Goal: Task Accomplishment & Management: Use online tool/utility

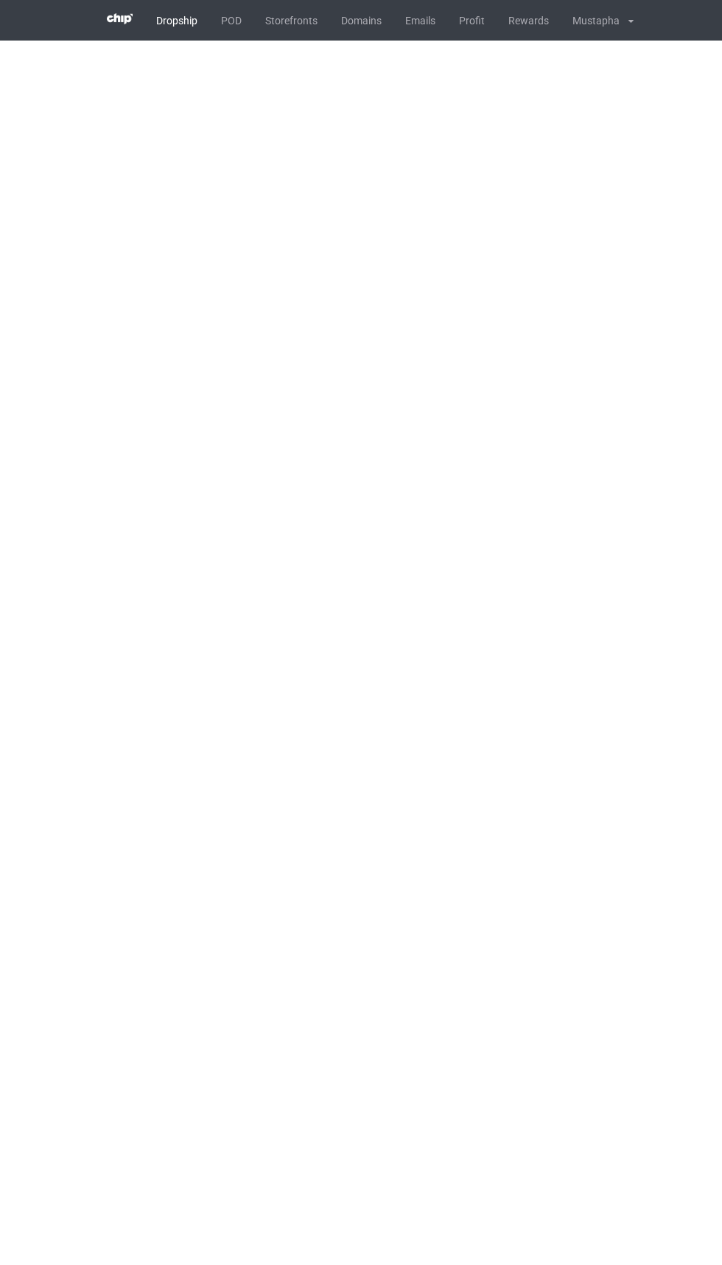
click at [231, 20] on link "POD" at bounding box center [231, 20] width 44 height 41
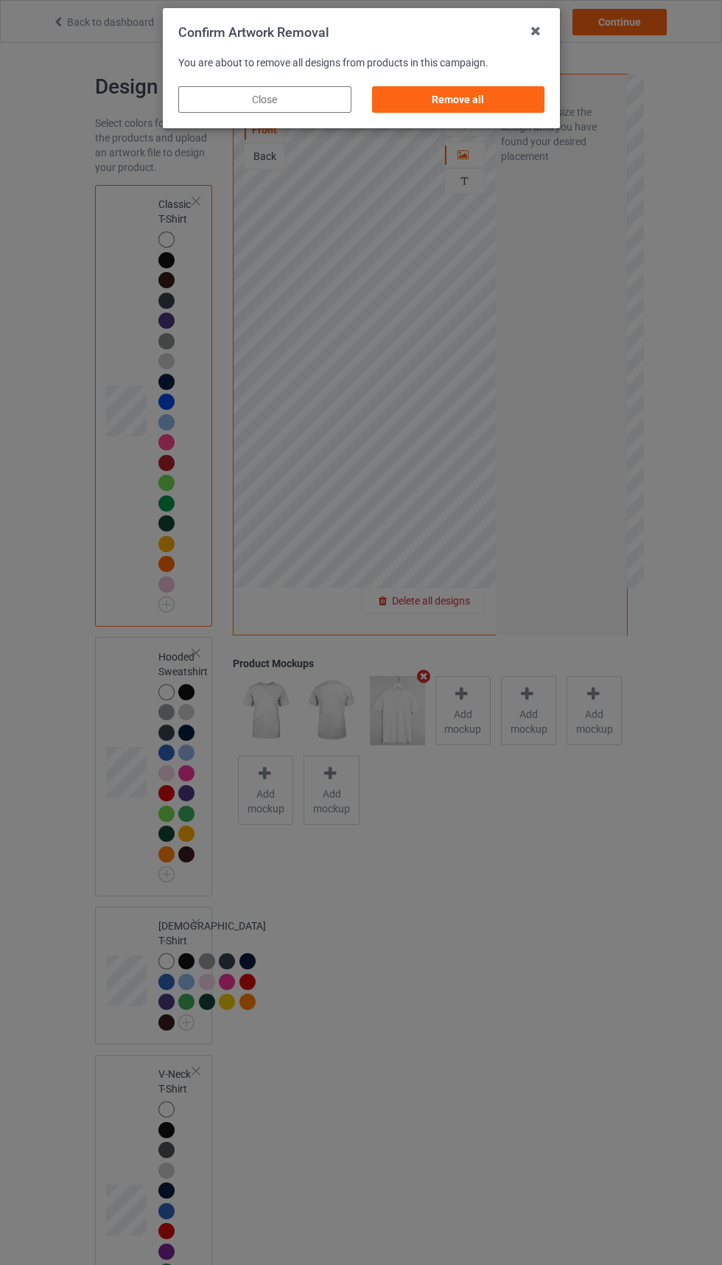
click at [464, 100] on div "Remove all" at bounding box center [458, 99] width 173 height 27
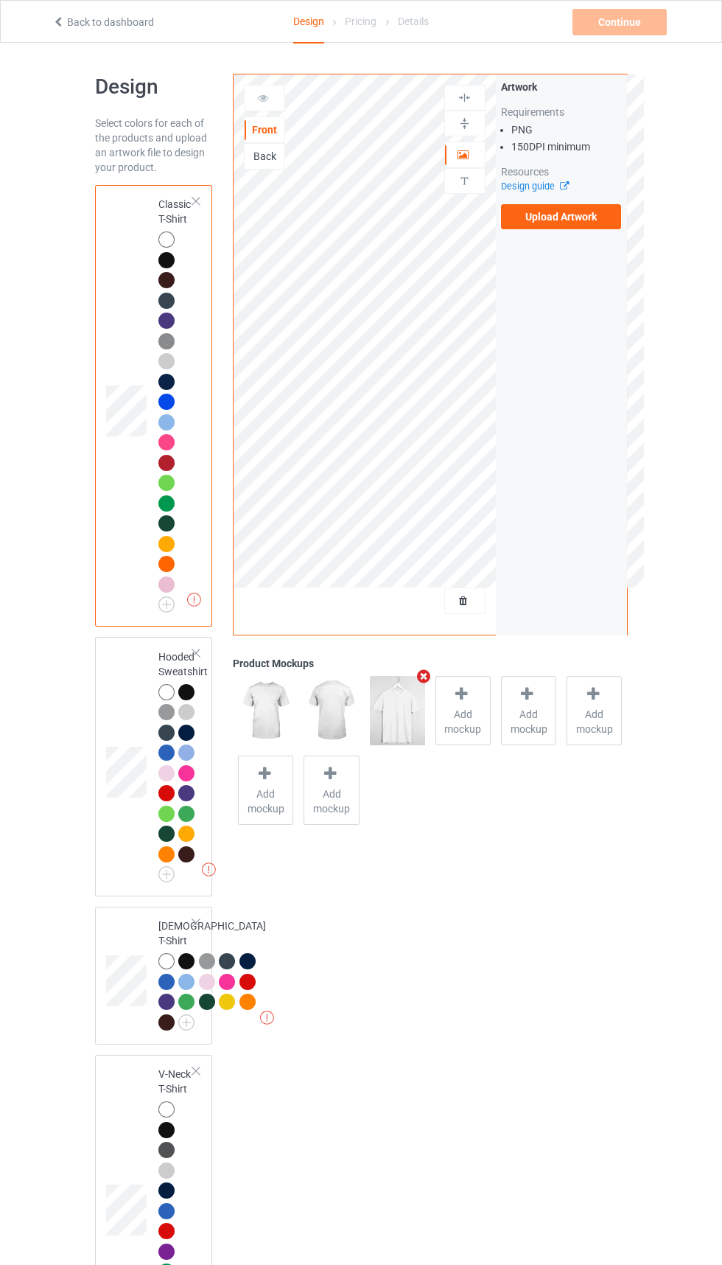
click at [557, 223] on label "Upload Artwork" at bounding box center [561, 216] width 121 height 25
click at [0, 0] on input "Upload Artwork" at bounding box center [0, 0] width 0 height 0
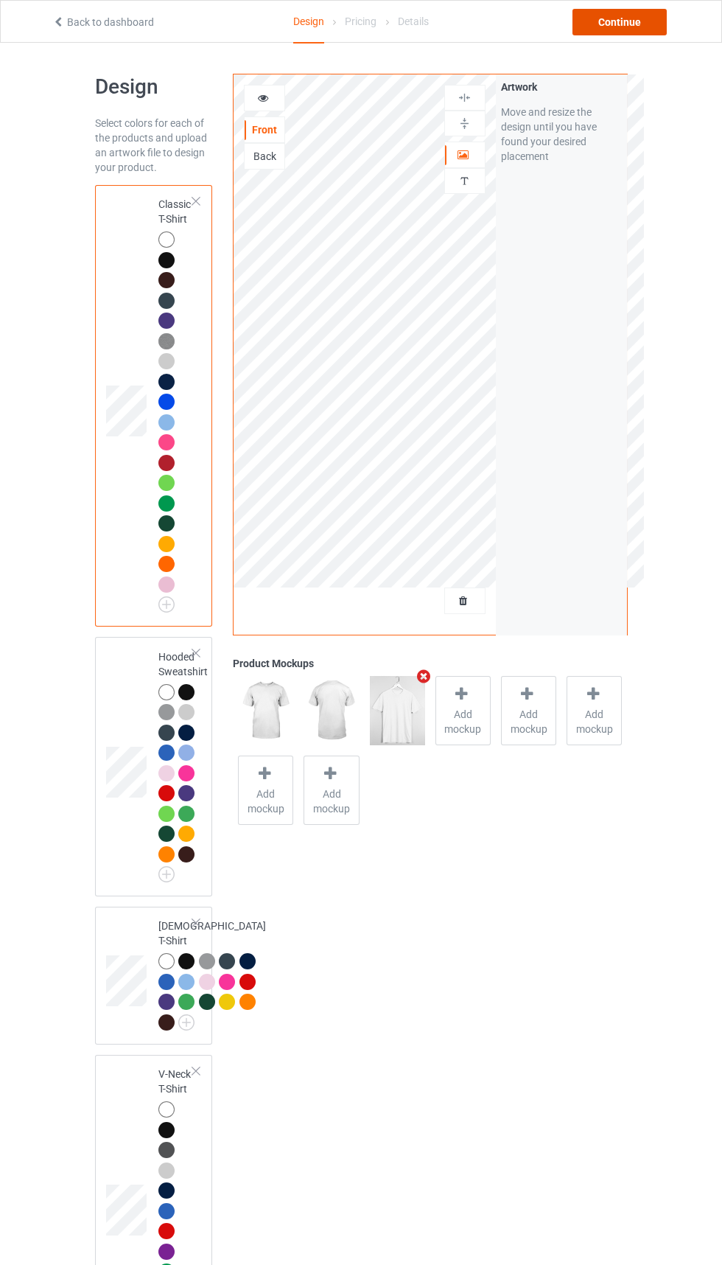
click at [613, 30] on div "Continue" at bounding box center [620, 22] width 94 height 27
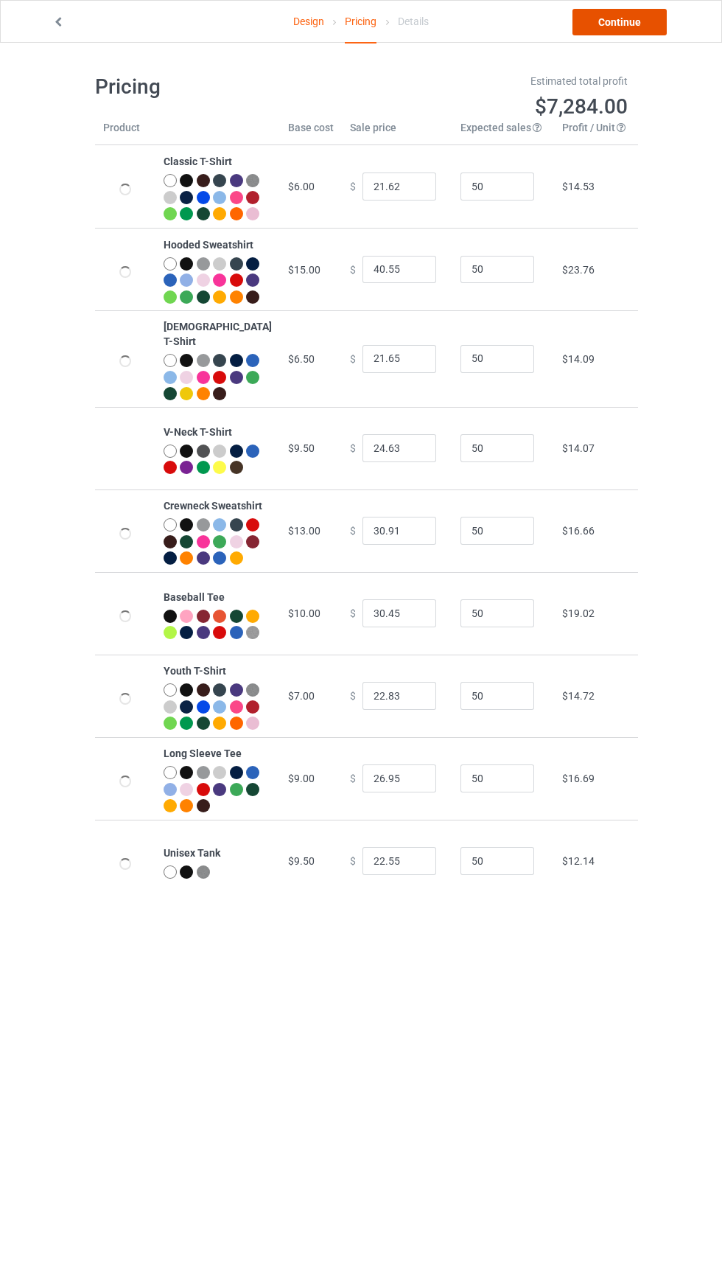
click at [618, 22] on link "Continue" at bounding box center [620, 22] width 94 height 27
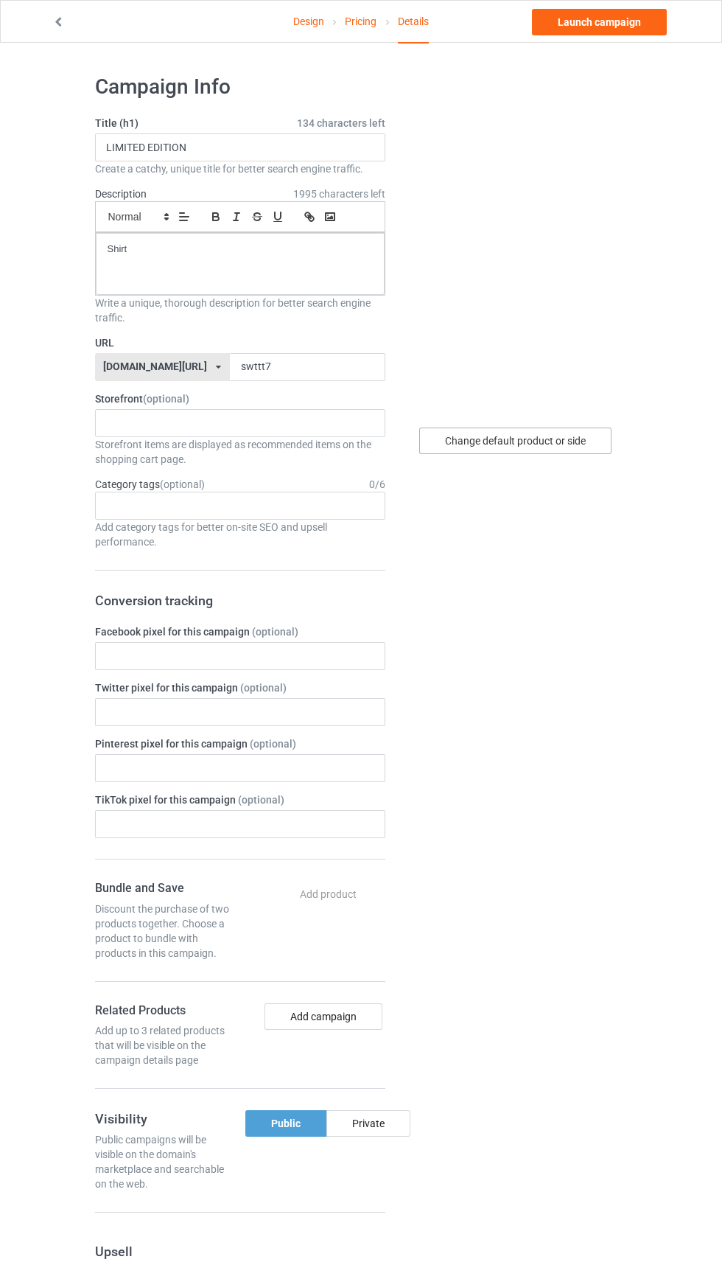
click at [520, 437] on div "Change default product or side" at bounding box center [515, 441] width 192 height 27
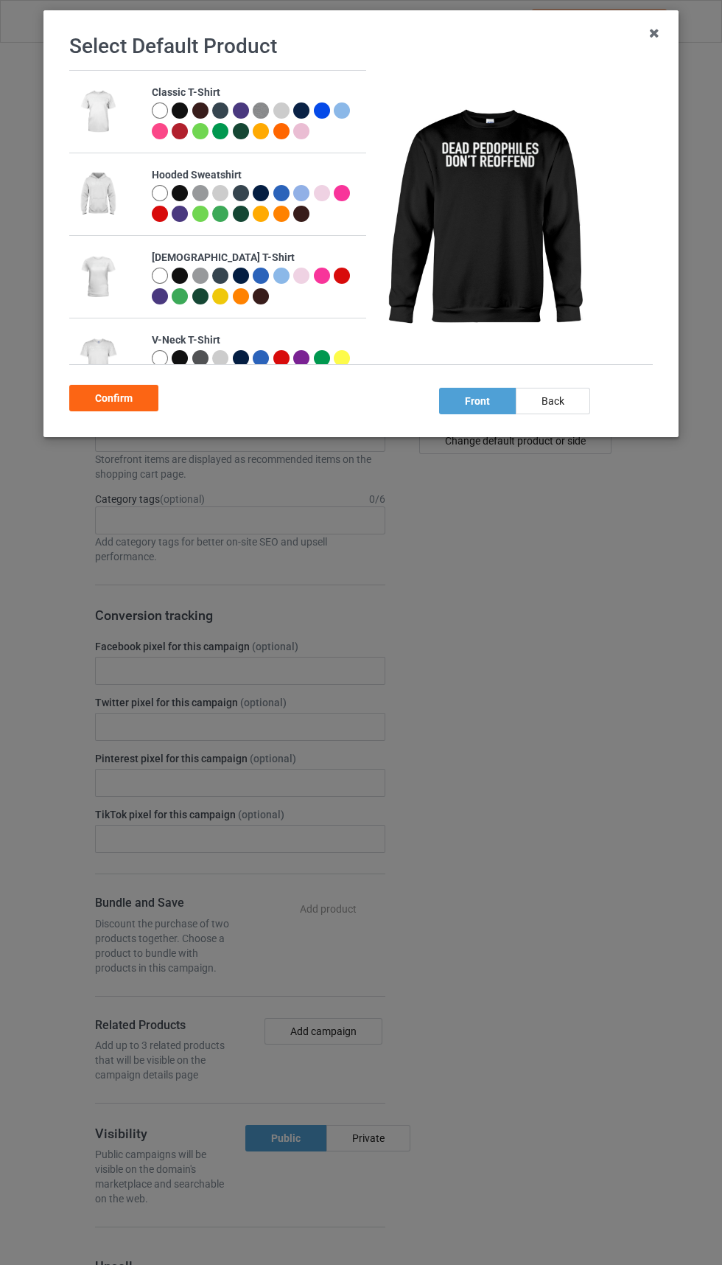
click at [150, 408] on div "Confirm" at bounding box center [113, 398] width 89 height 27
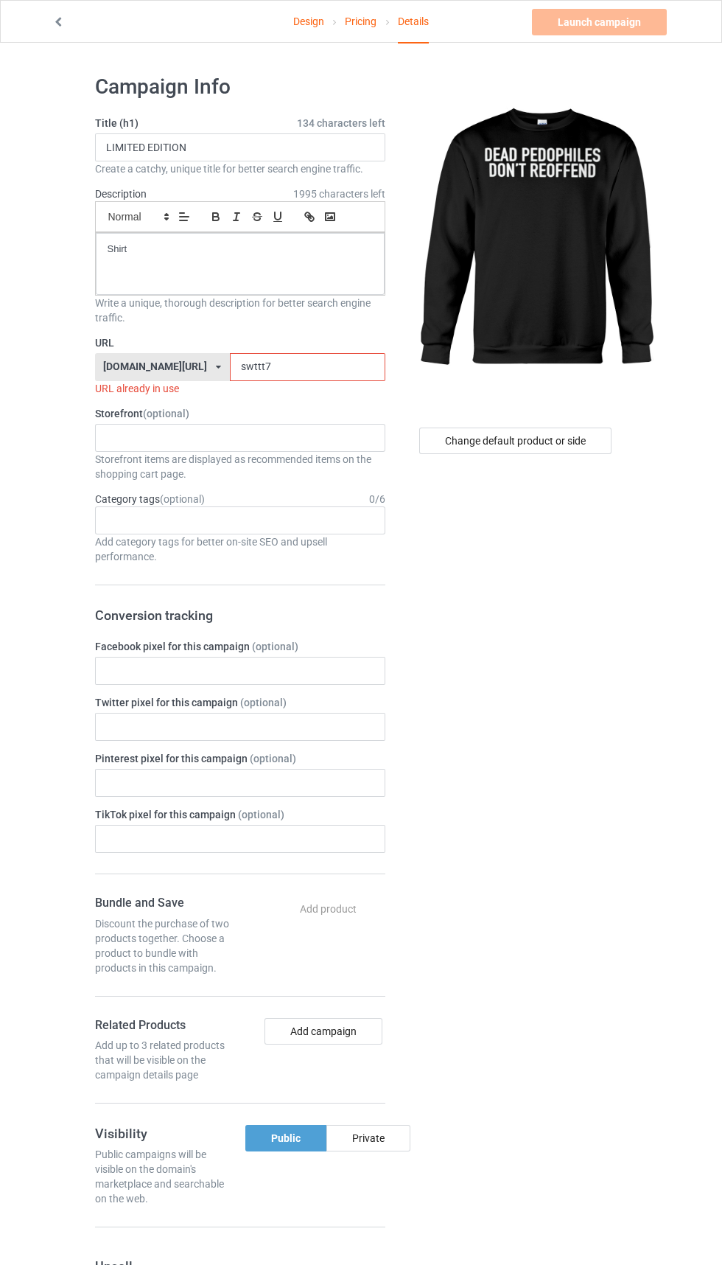
click at [281, 371] on input "swttt7" at bounding box center [308, 367] width 156 height 28
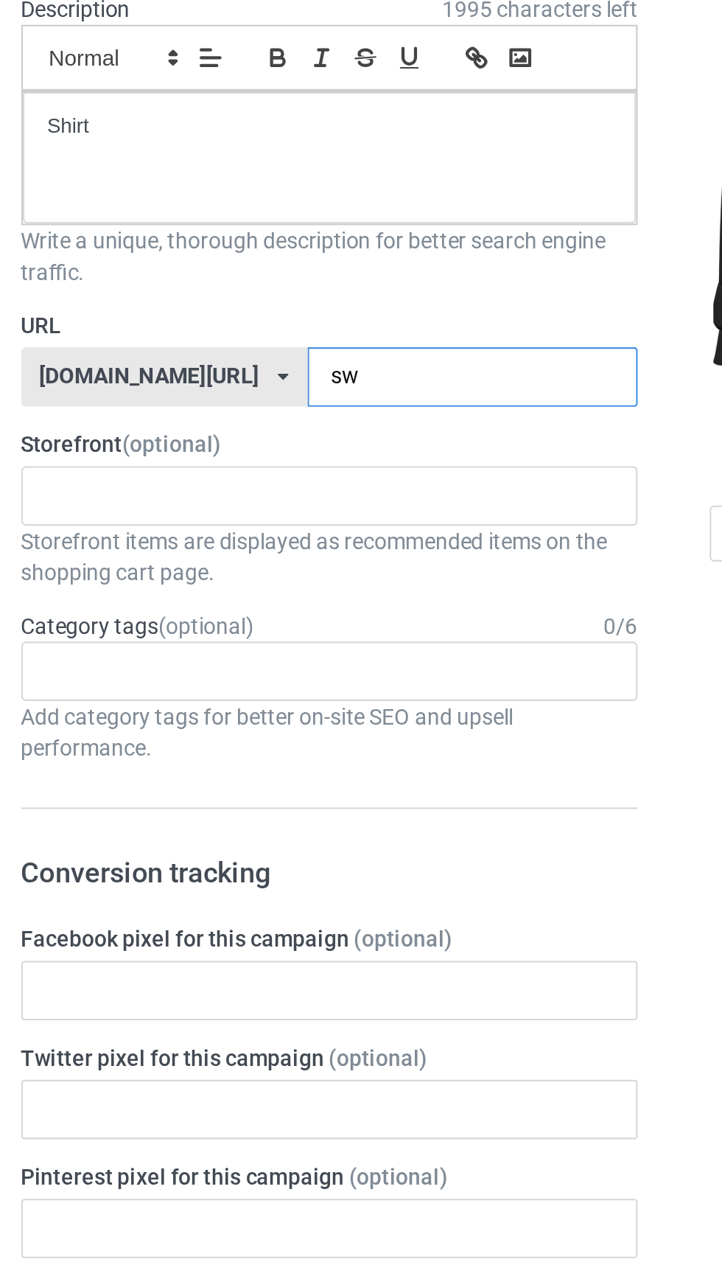
type input "s"
type input "D"
type input "Ssw3"
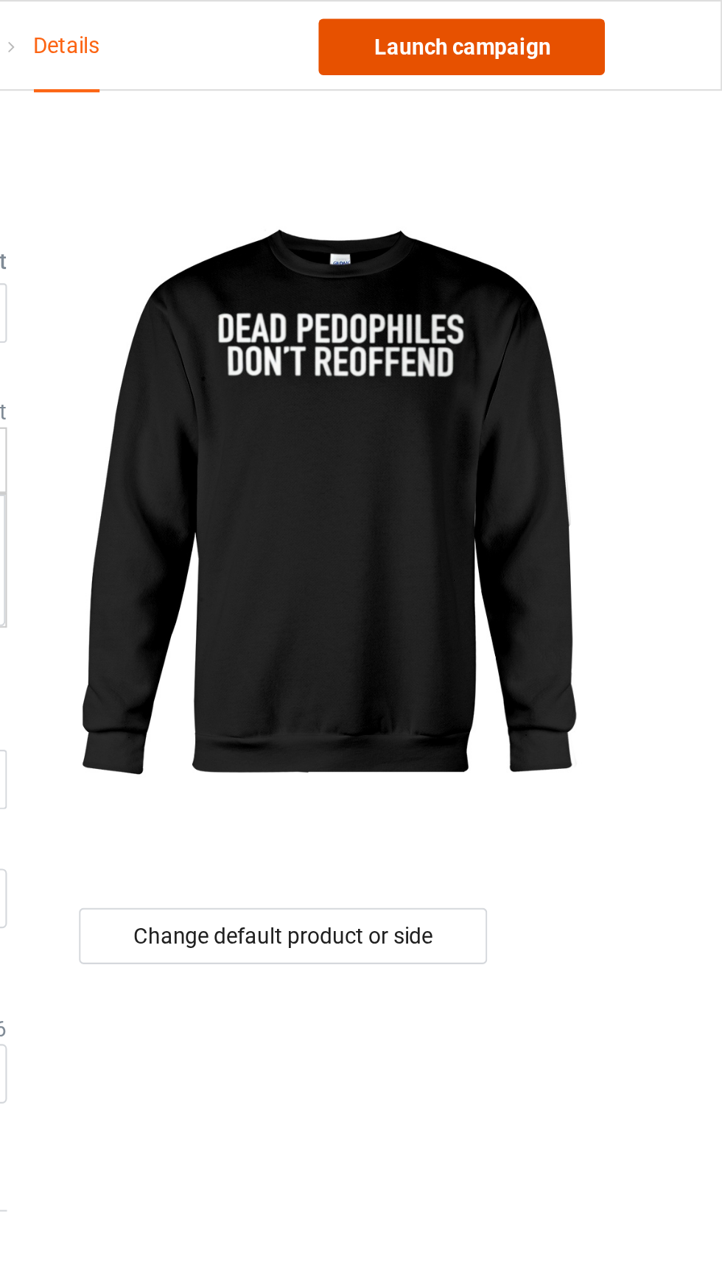
click at [623, 30] on link "Launch campaign" at bounding box center [599, 22] width 135 height 27
